Goal: Complete application form

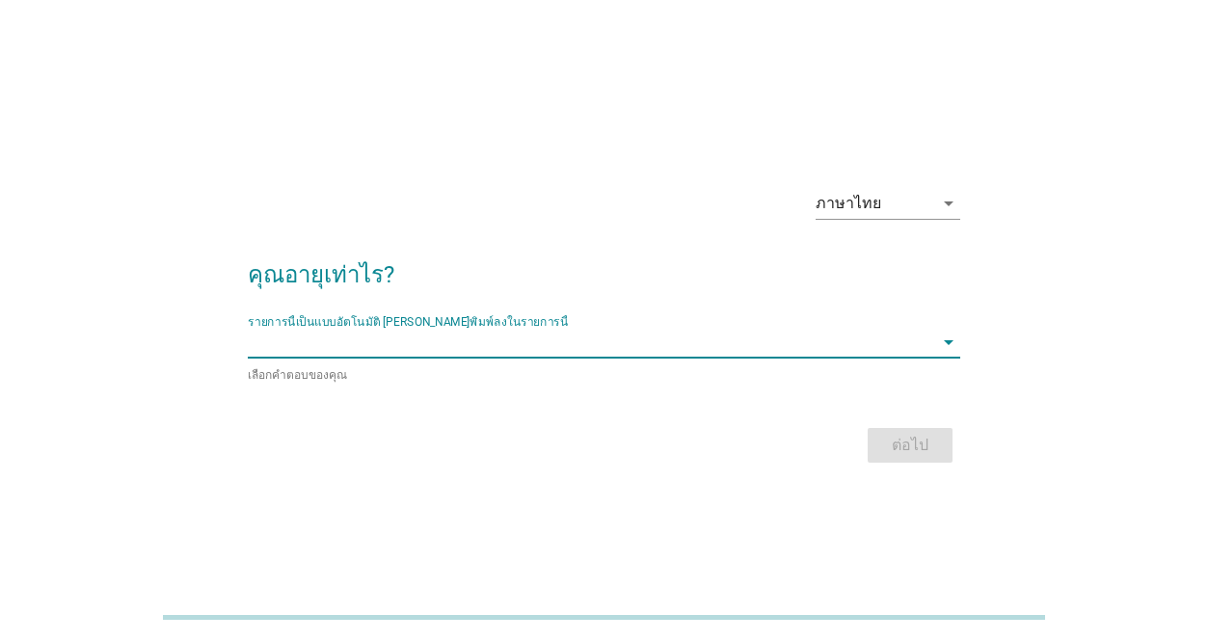
click at [498, 354] on input "รายการนี้เป็นแบบอัตโนมัติ คุณสามารถพิมพ์ลงในรายการนี้" at bounding box center [590, 342] width 685 height 31
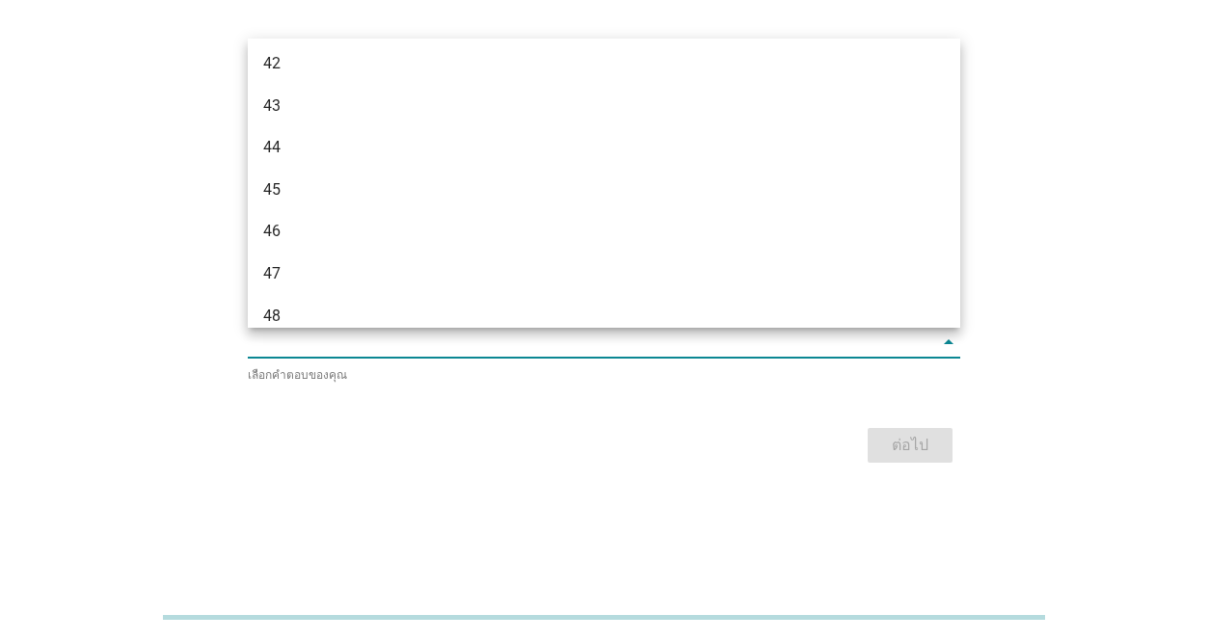
scroll to position [1266, 0]
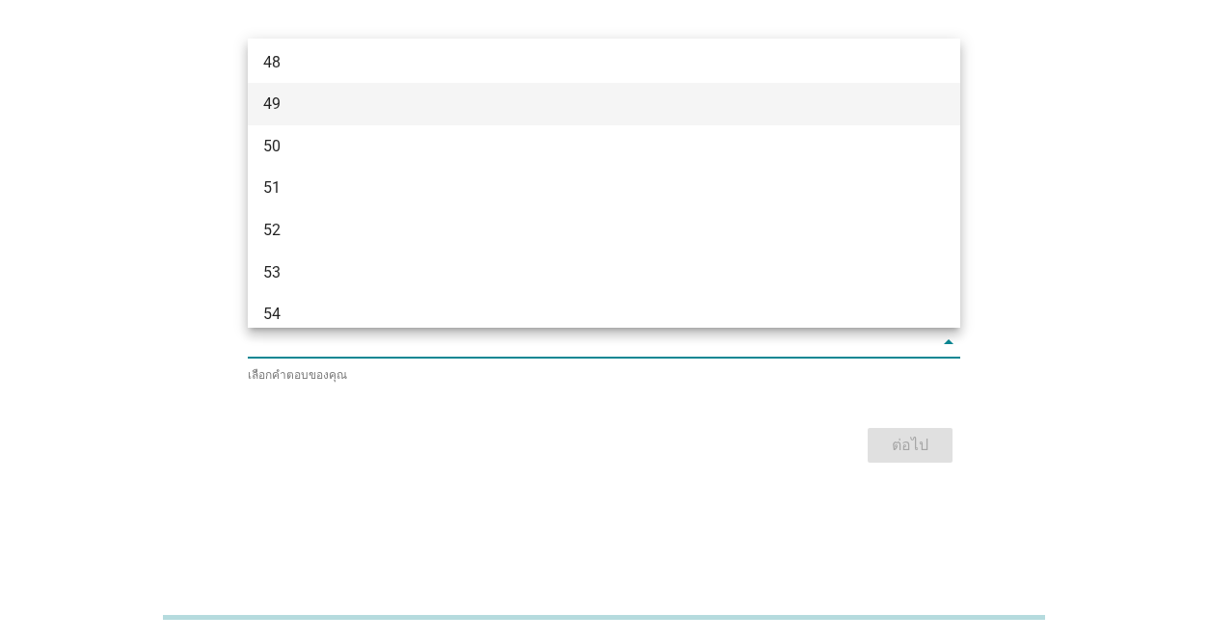
click at [547, 91] on div "49" at bounding box center [604, 104] width 712 height 42
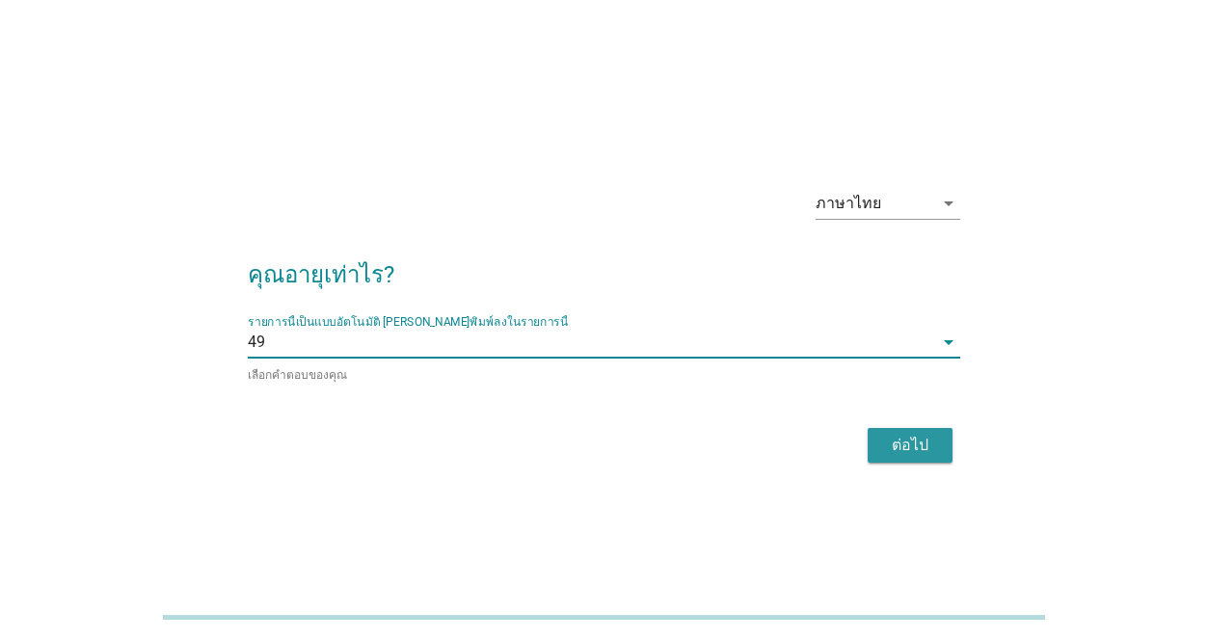
click at [922, 446] on div "ต่อไป" at bounding box center [910, 445] width 54 height 23
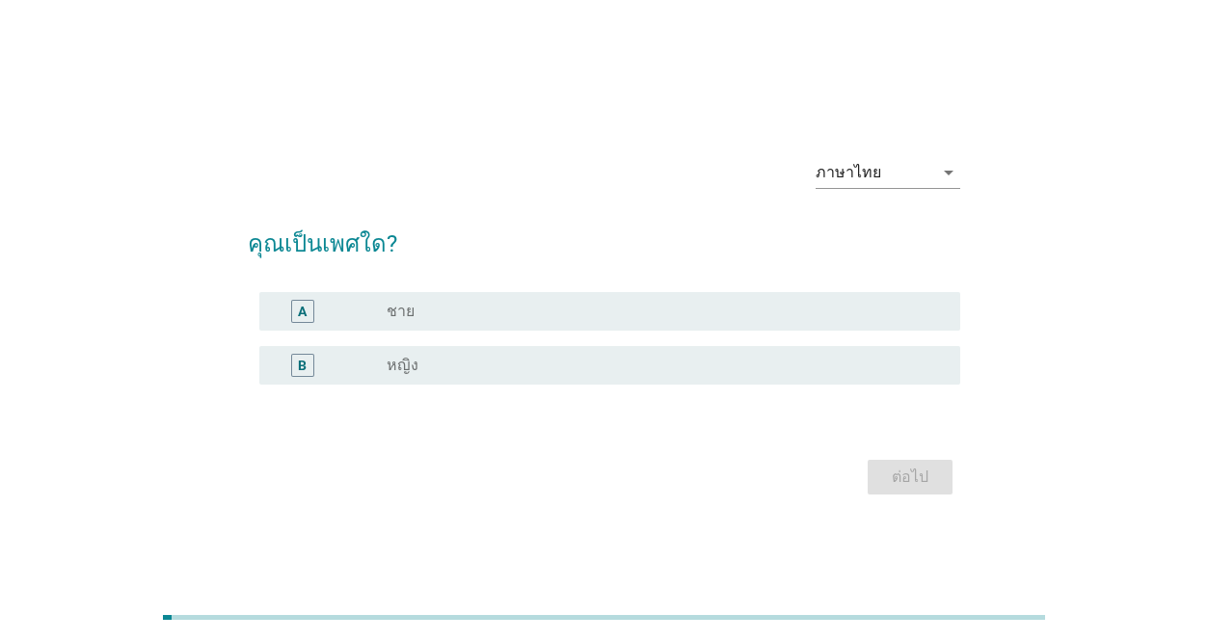
click at [419, 365] on div "radio_button_unchecked หญิง" at bounding box center [658, 365] width 543 height 19
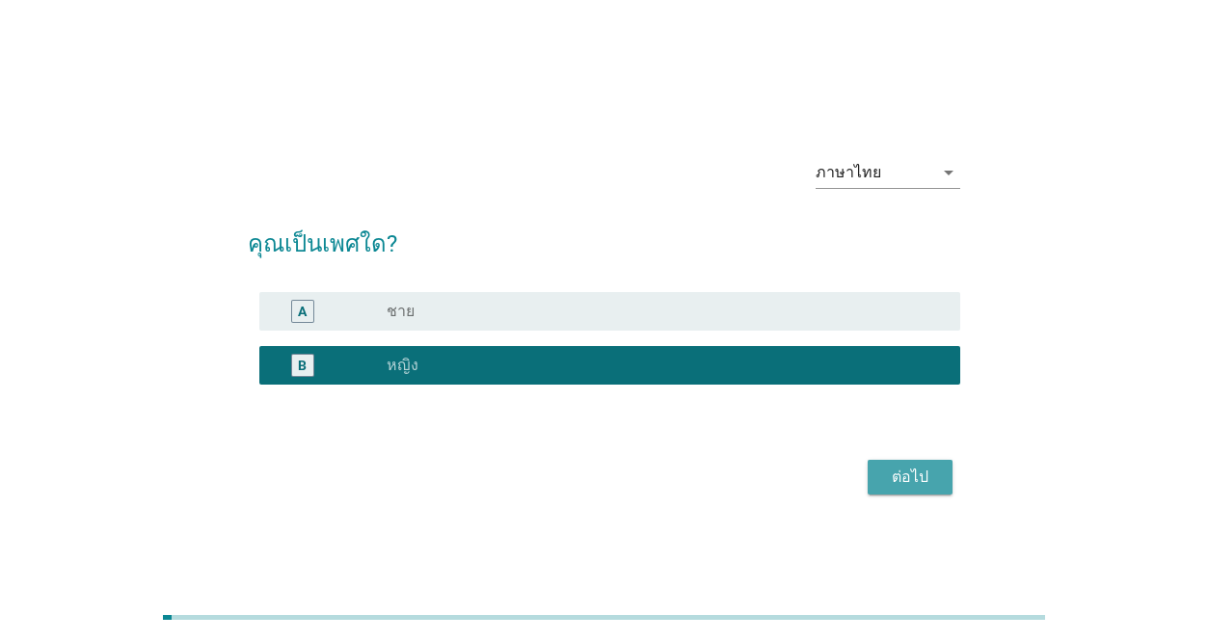
click at [927, 476] on div "ต่อไป" at bounding box center [910, 477] width 54 height 23
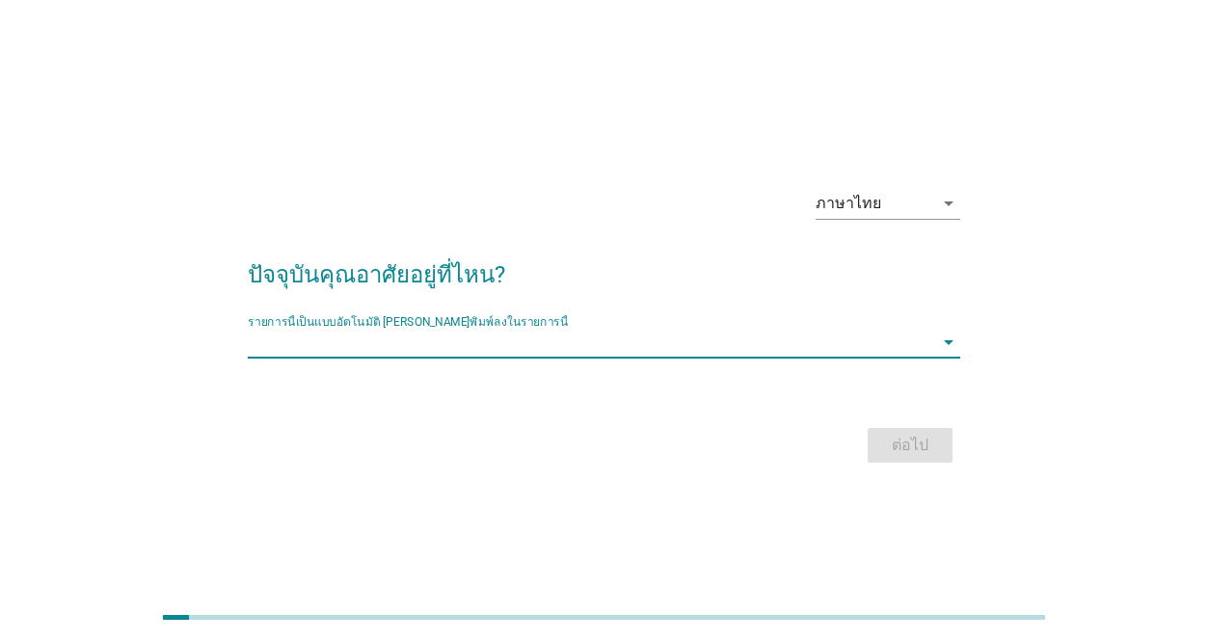
click at [862, 349] on input "รายการนี้เป็นแบบอัตโนมัติ คุณสามารถพิมพ์ลงในรายการนี้" at bounding box center [590, 342] width 685 height 31
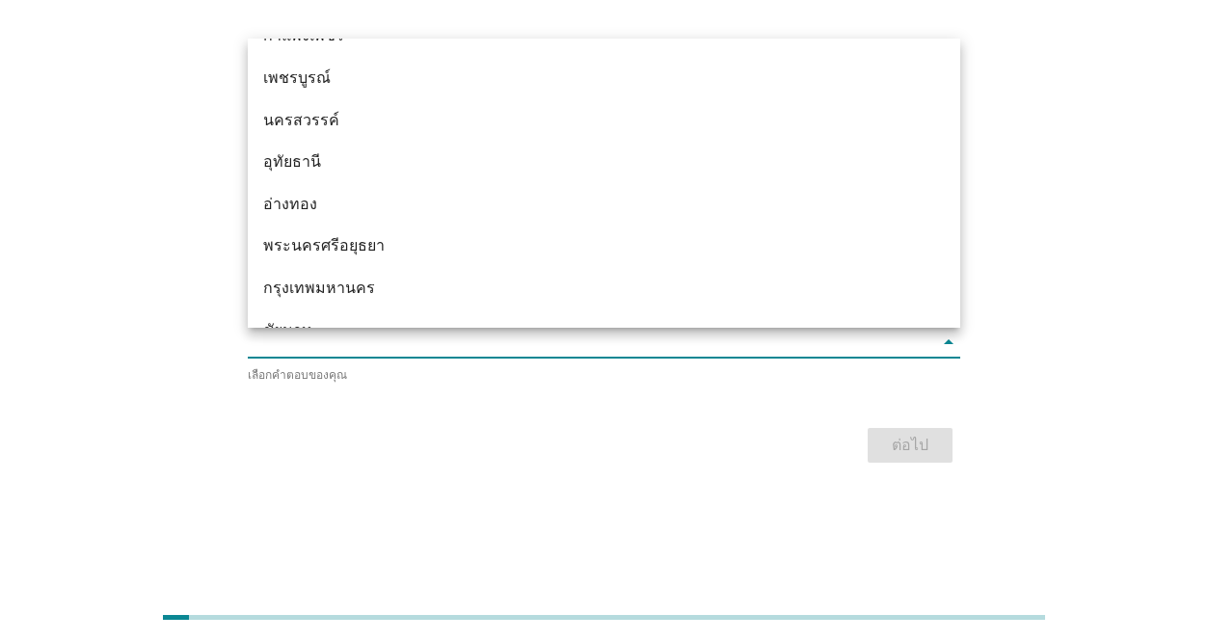
scroll to position [1460, 0]
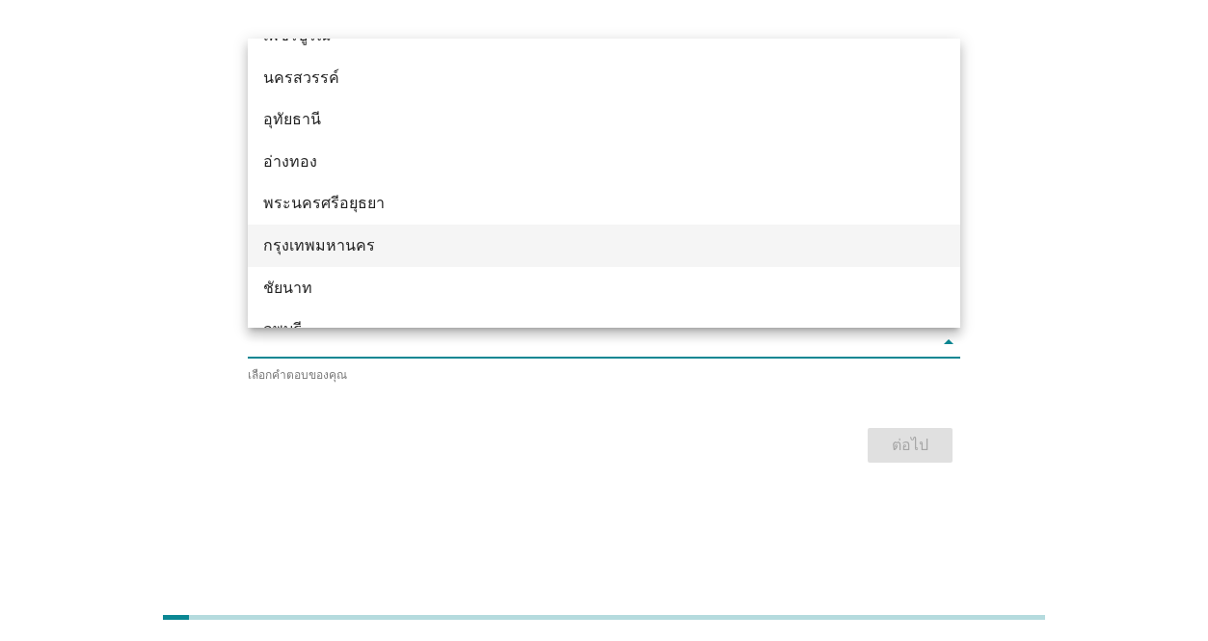
click at [530, 246] on div "กรุงเทพมหานคร" at bounding box center [575, 245] width 625 height 23
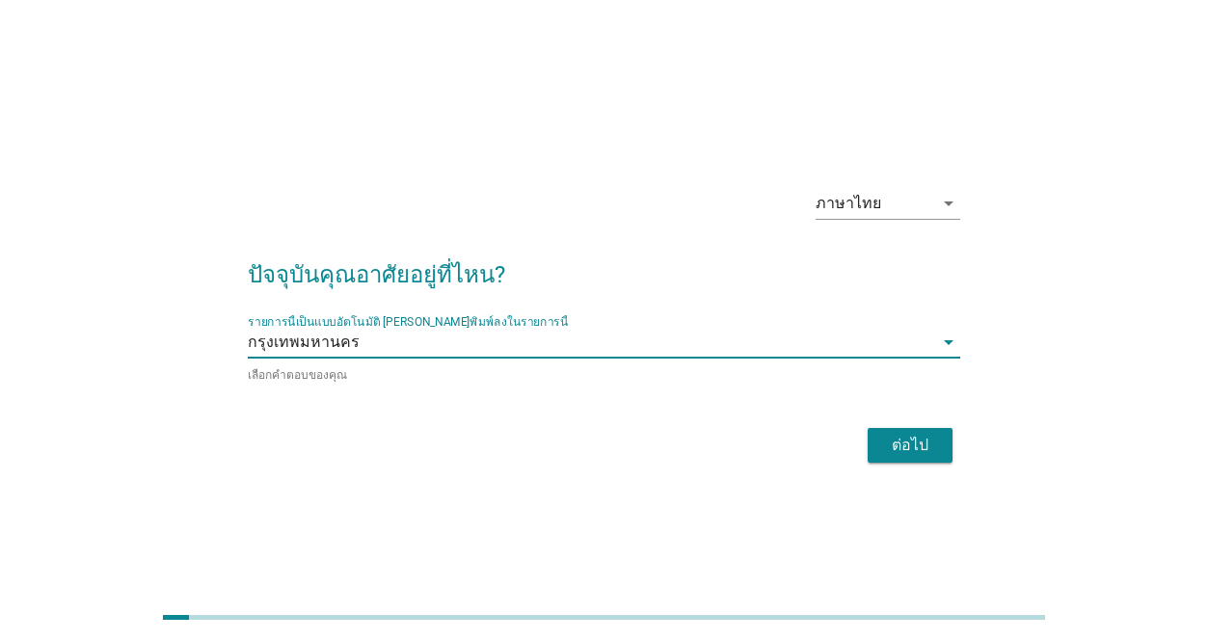
click at [918, 439] on div "ต่อไป" at bounding box center [910, 445] width 54 height 23
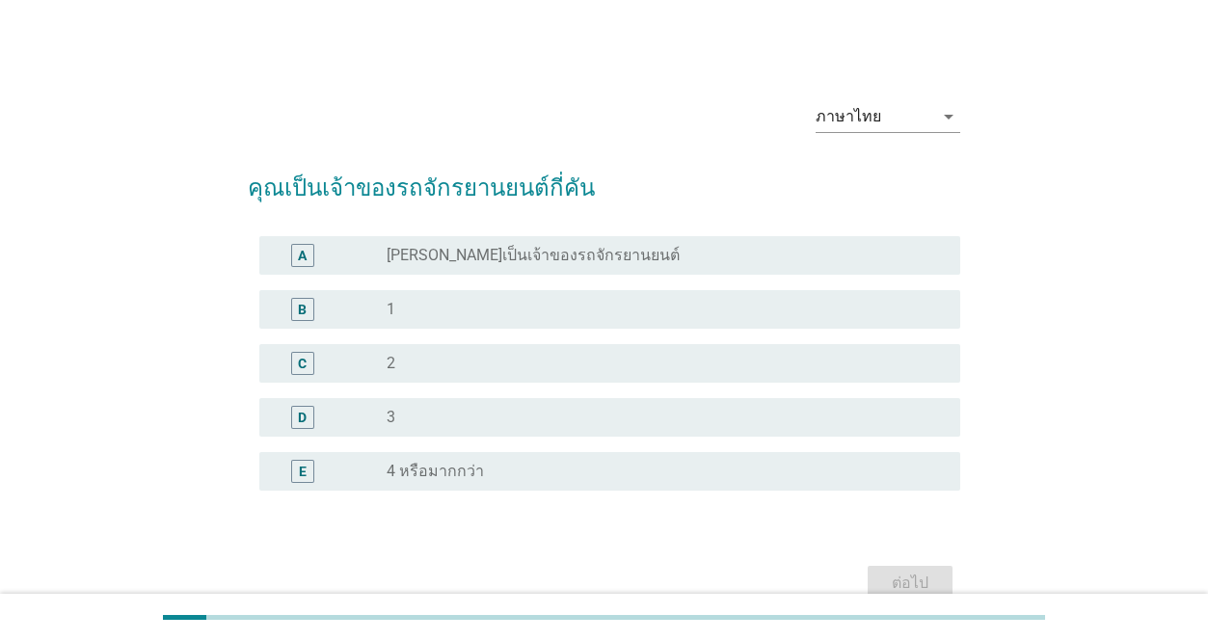
click at [514, 262] on label "[PERSON_NAME]เป็นเจ้าของรถจักรยานยนต์" at bounding box center [533, 255] width 293 height 19
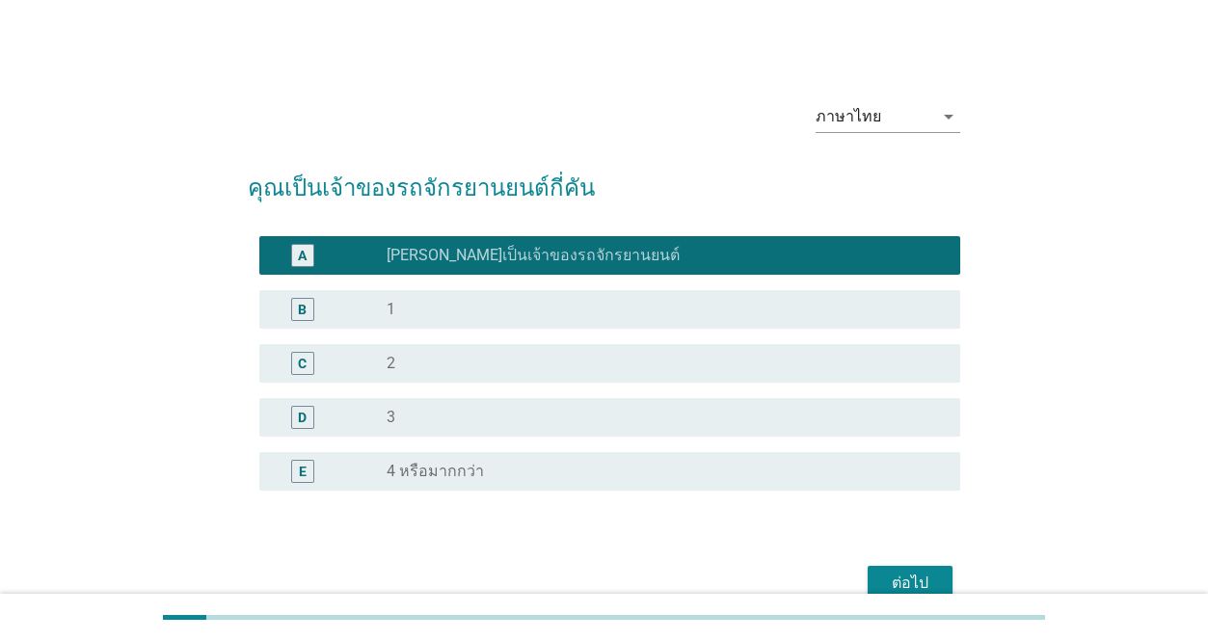
click at [922, 581] on div "ต่อไป" at bounding box center [910, 583] width 54 height 23
